Goal: Task Accomplishment & Management: Use online tool/utility

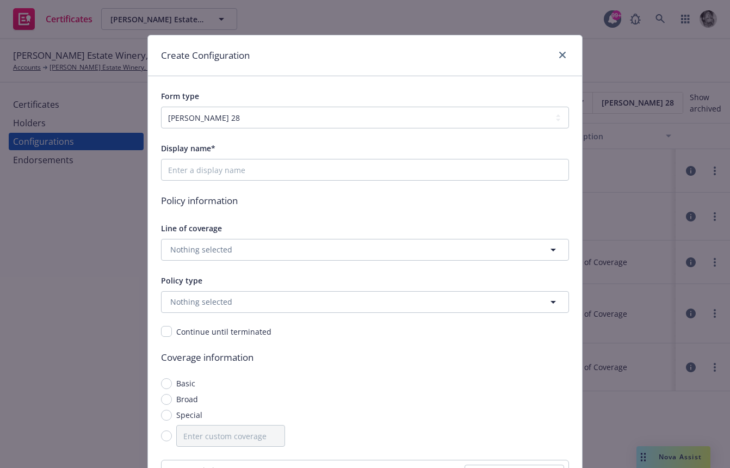
select select "ACORD28"
